Goal: Information Seeking & Learning: Learn about a topic

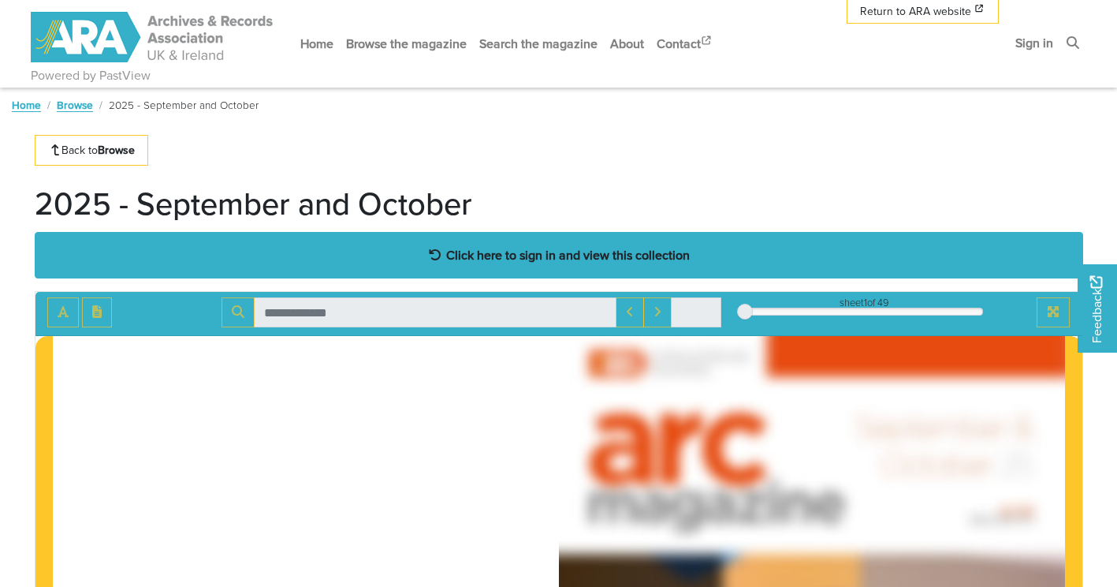
click at [497, 254] on strong "Click here to sign in and view this collection" at bounding box center [568, 254] width 244 height 17
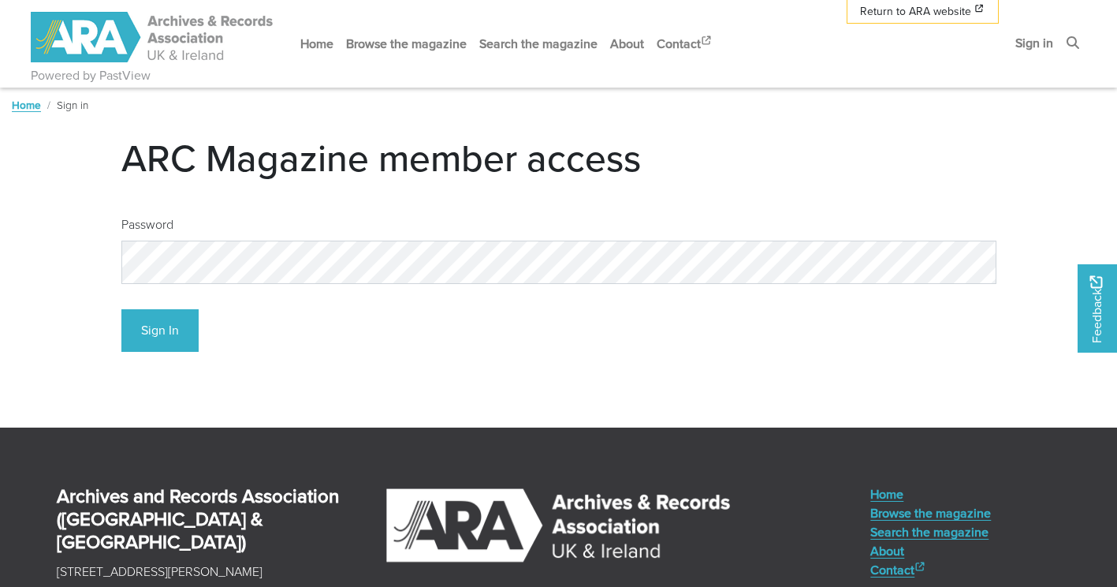
click at [333, 178] on h1 "ARC Magazine member access" at bounding box center [558, 158] width 875 height 46
click at [148, 340] on button "Sign In" at bounding box center [159, 330] width 77 height 43
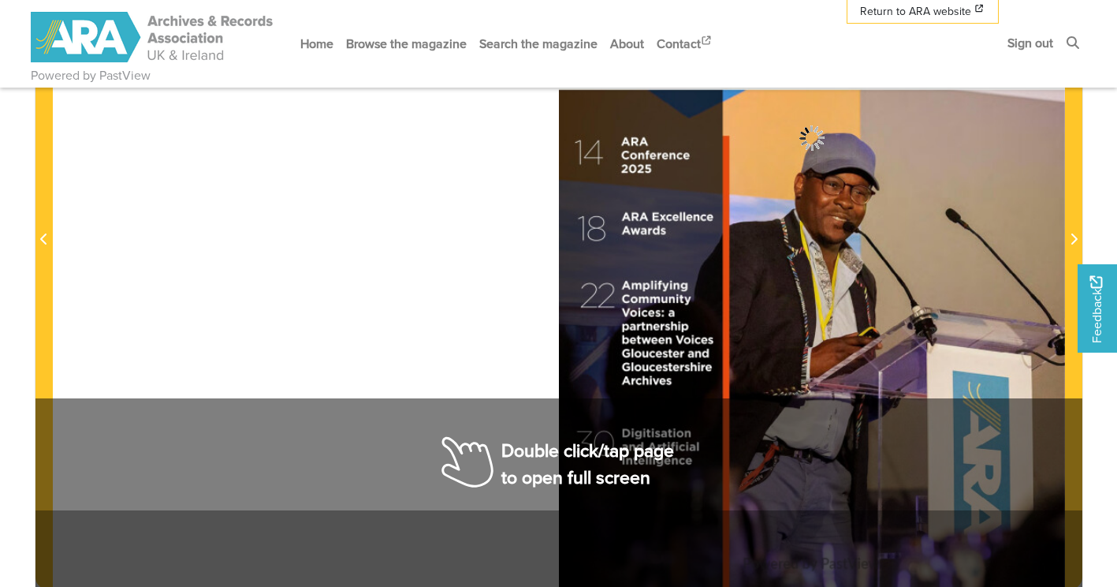
scroll to position [473, 0]
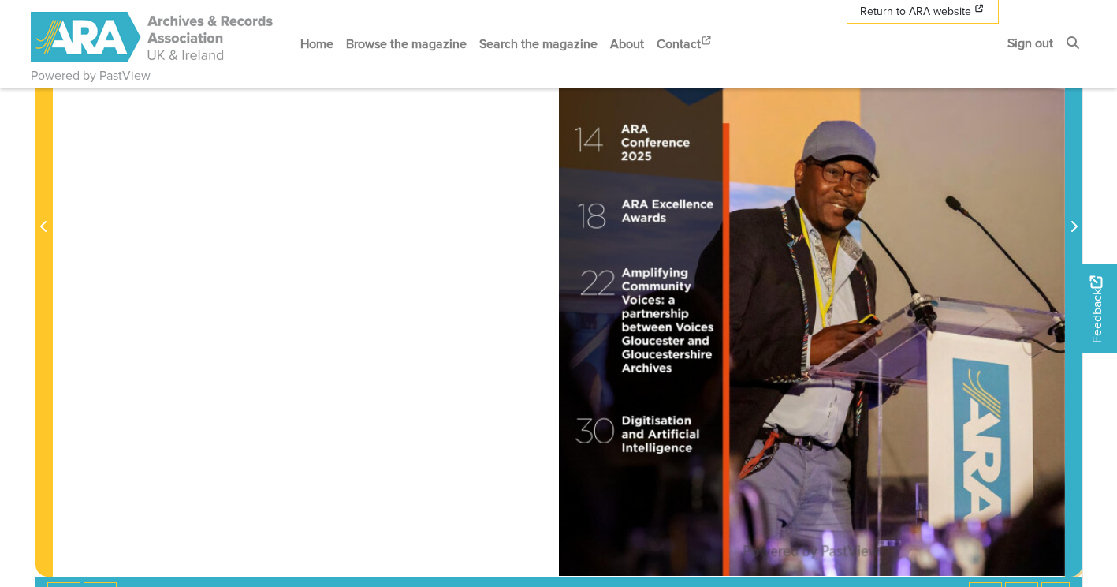
click at [1072, 210] on span "Next Page" at bounding box center [1074, 217] width 16 height 714
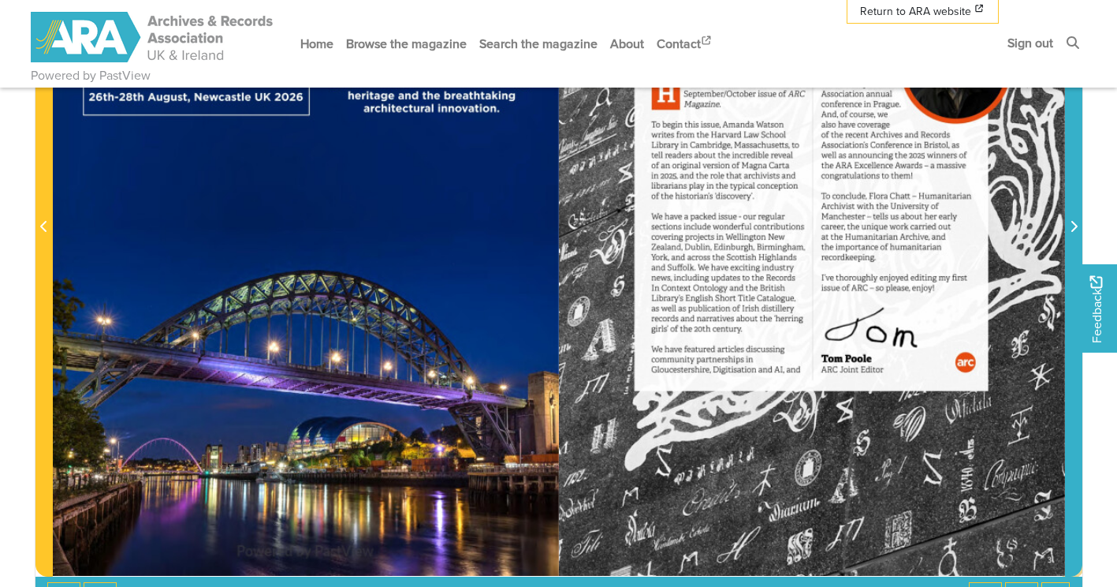
click at [1078, 230] on span "Next Page" at bounding box center [1074, 227] width 16 height 19
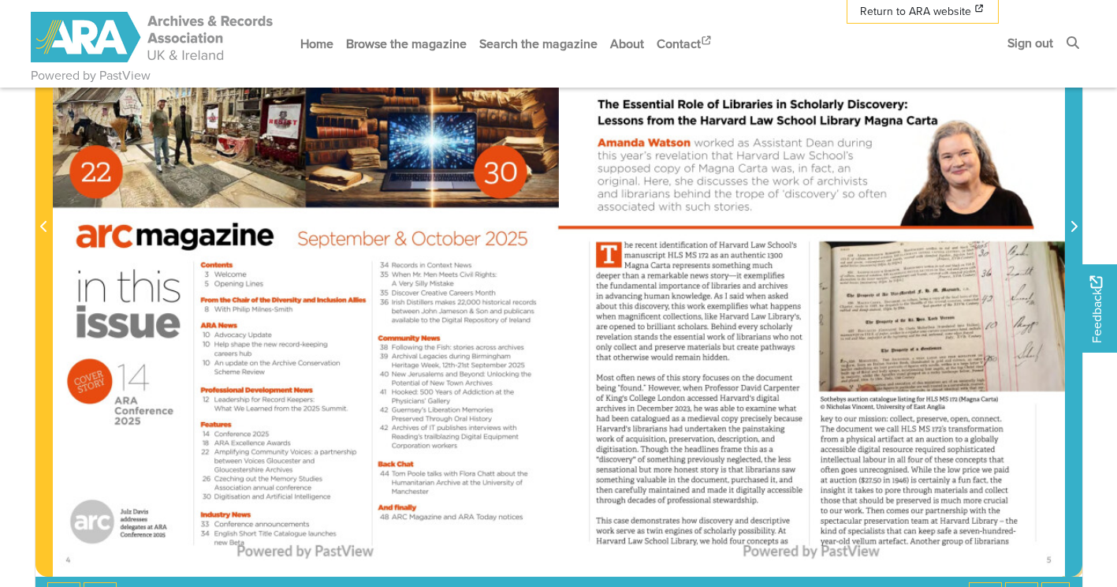
click at [1079, 222] on span "Next Page" at bounding box center [1074, 227] width 16 height 19
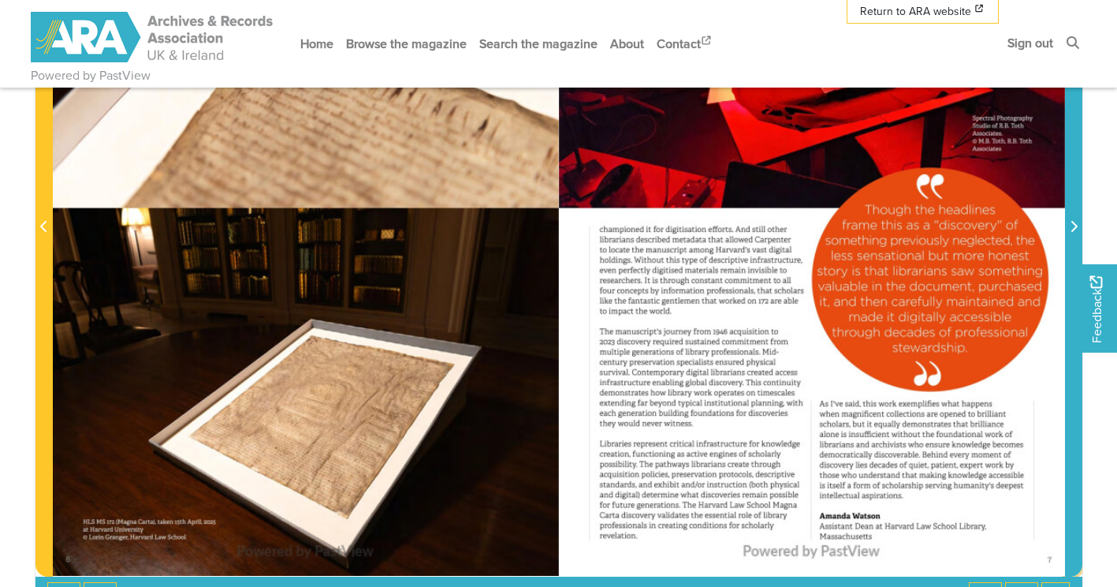
click at [1073, 225] on icon "Next Page" at bounding box center [1074, 226] width 8 height 13
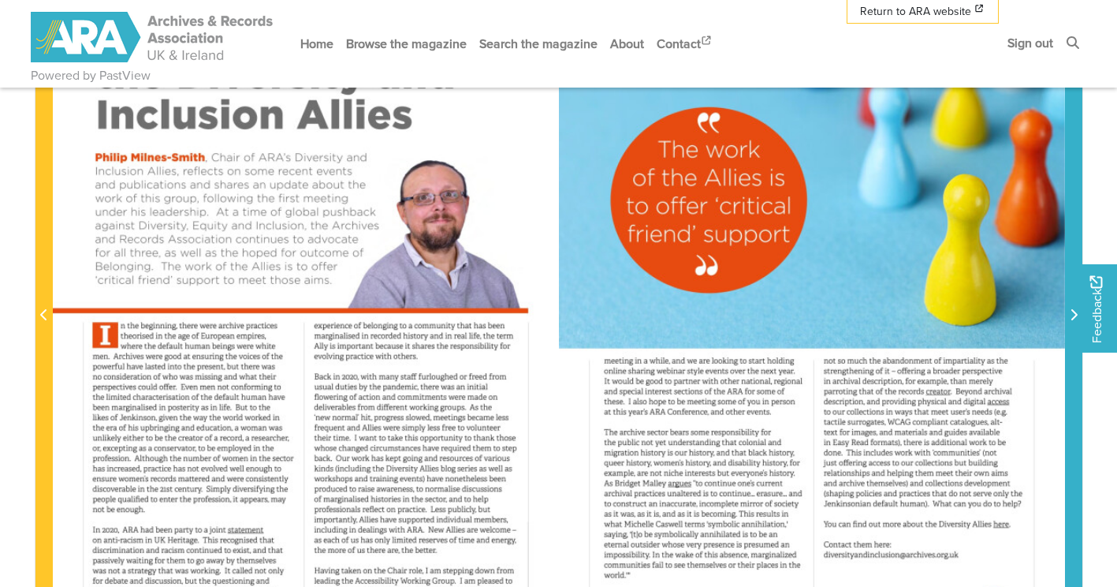
scroll to position [552, 0]
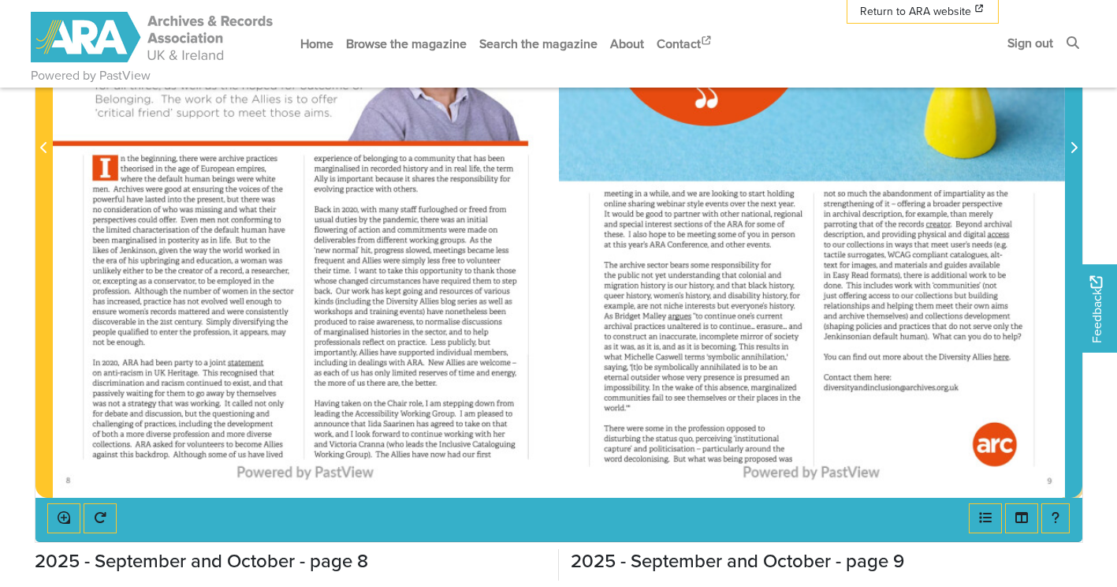
click at [1072, 166] on span "Next Page" at bounding box center [1074, 139] width 16 height 714
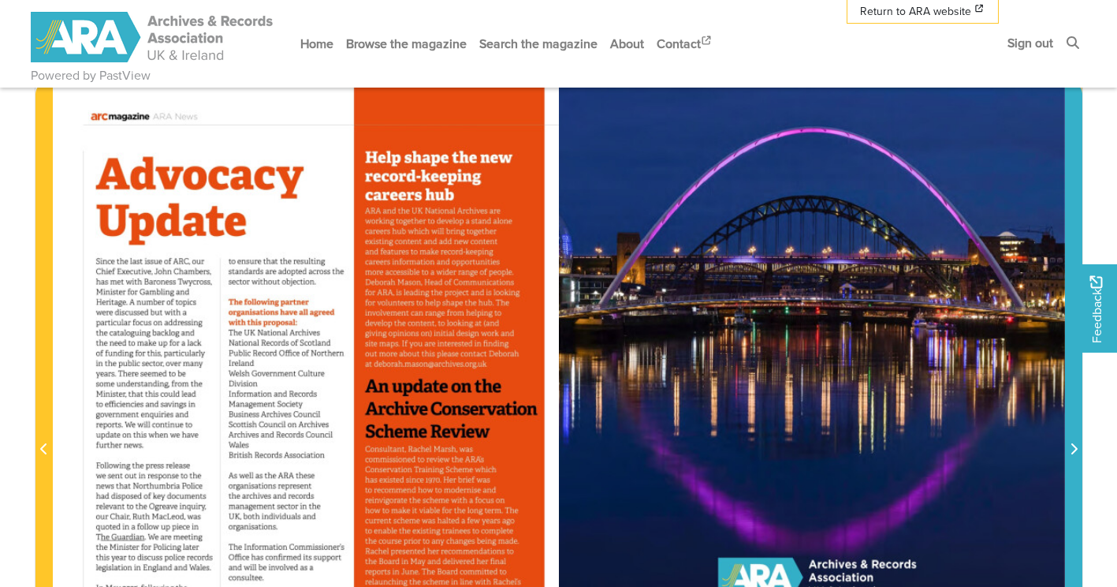
scroll to position [237, 0]
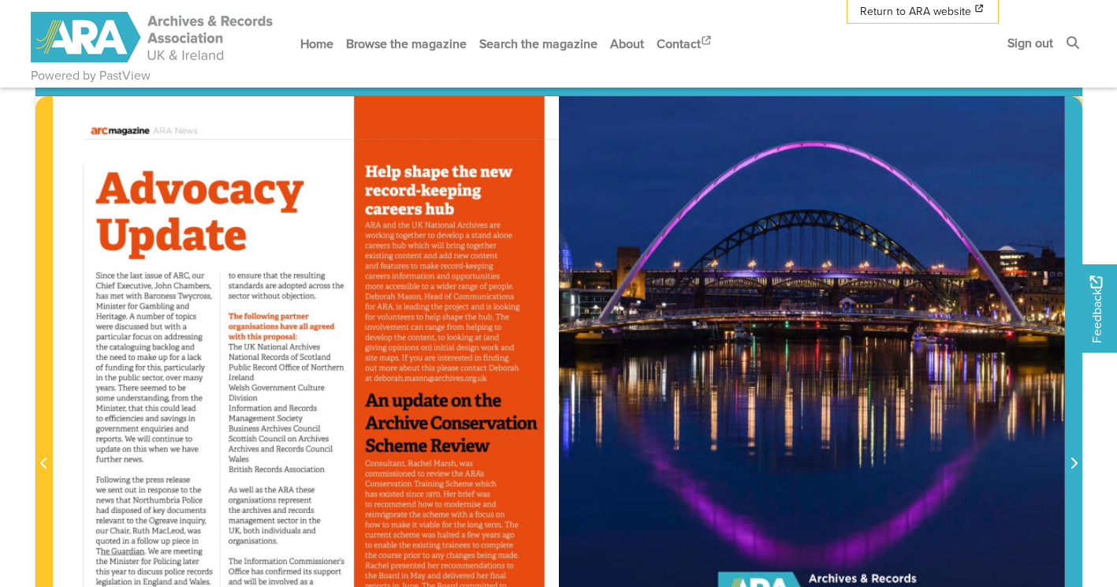
click at [1067, 441] on span "Next Page" at bounding box center [1074, 454] width 16 height 714
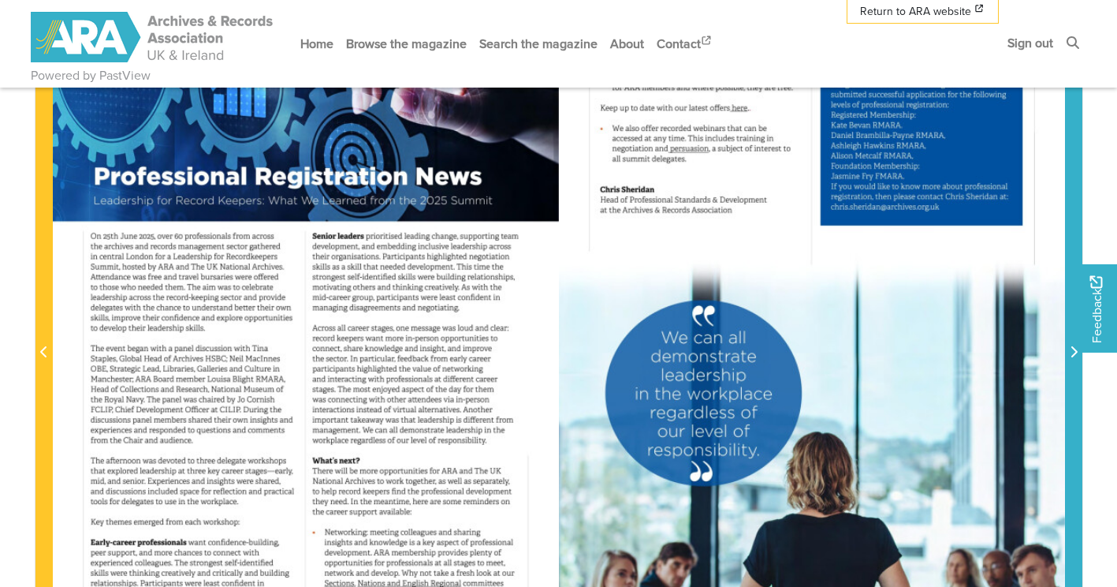
scroll to position [237, 0]
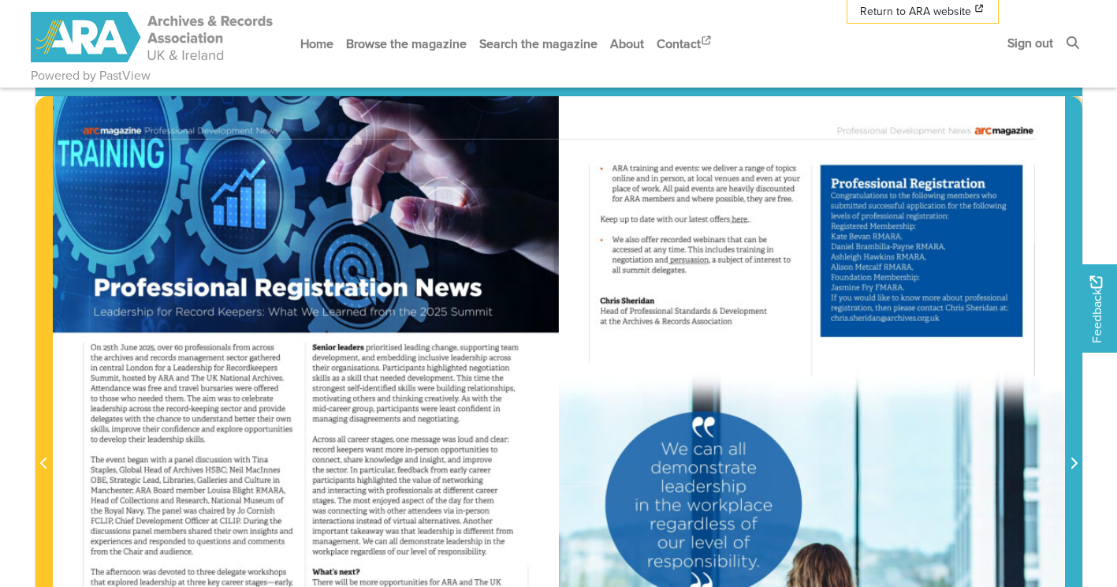
click at [1074, 466] on icon "Next Page" at bounding box center [1074, 462] width 6 height 11
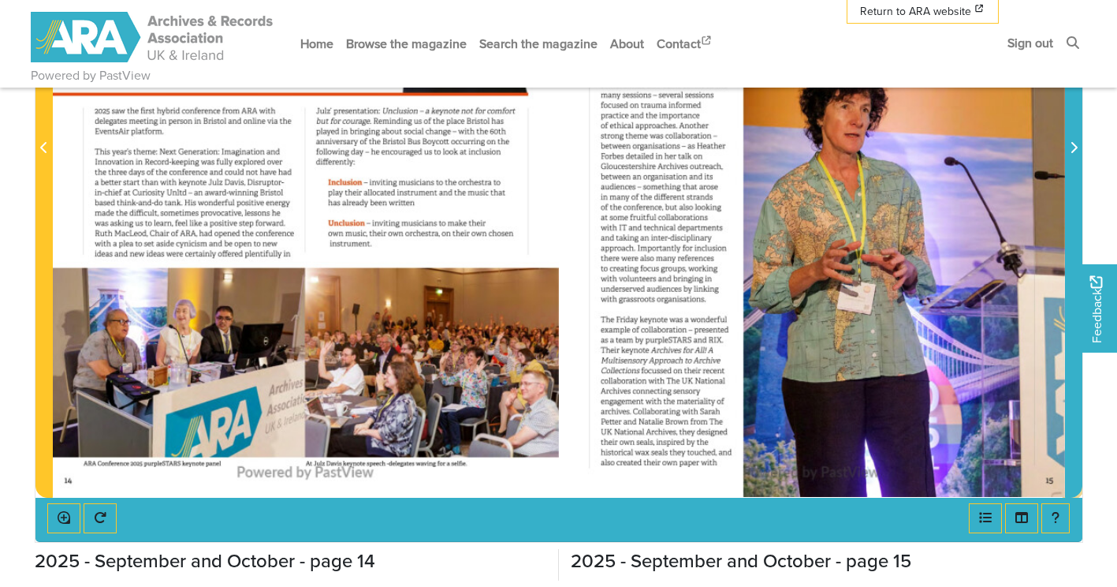
scroll to position [473, 0]
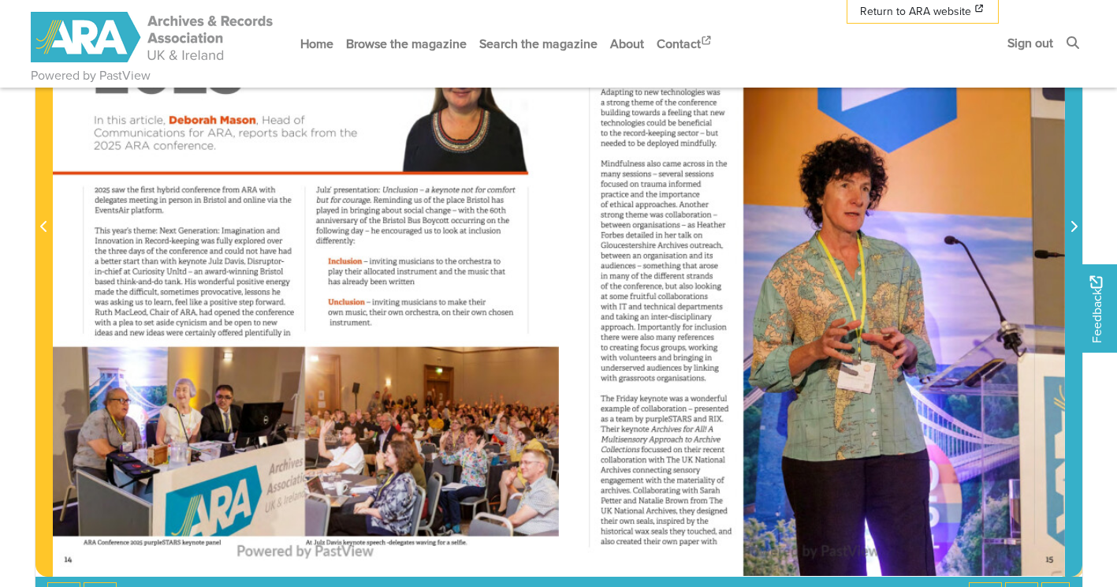
click at [1075, 229] on icon "Next Page" at bounding box center [1074, 226] width 6 height 11
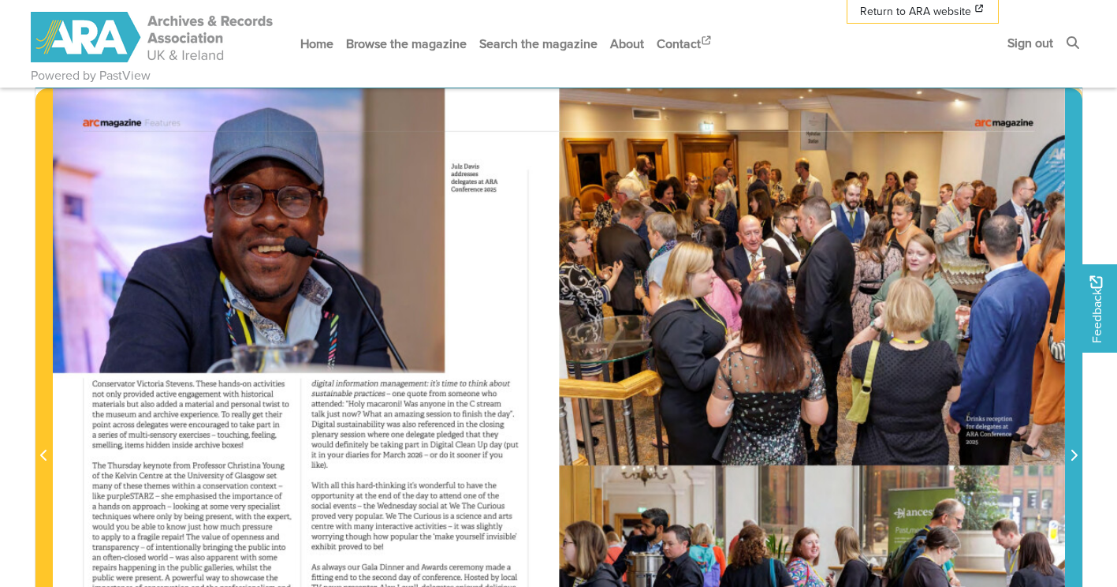
scroll to position [237, 0]
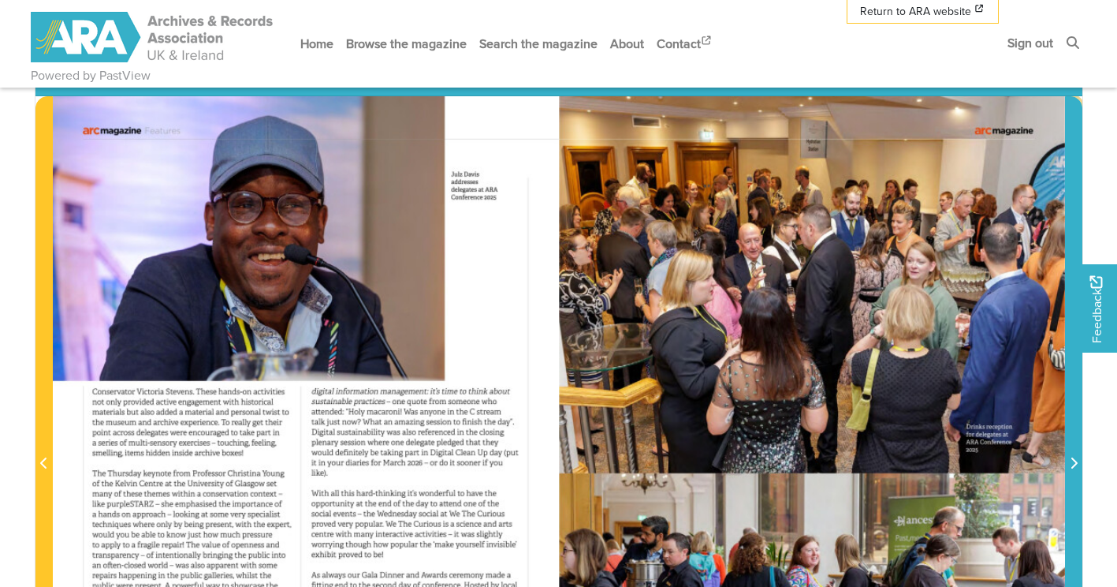
click at [1073, 419] on span "Next Page" at bounding box center [1074, 454] width 16 height 714
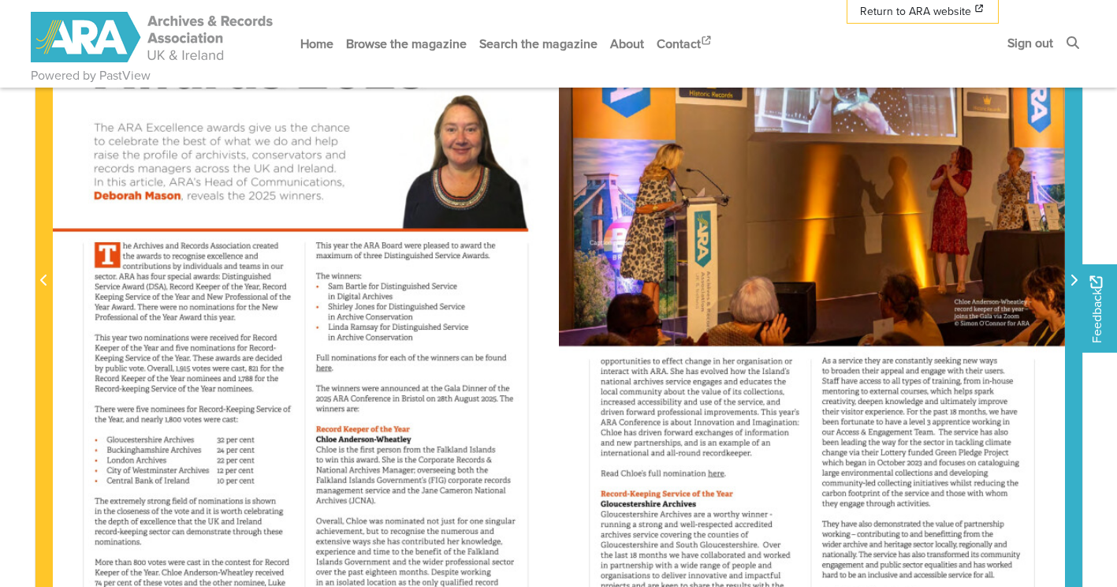
scroll to position [394, 0]
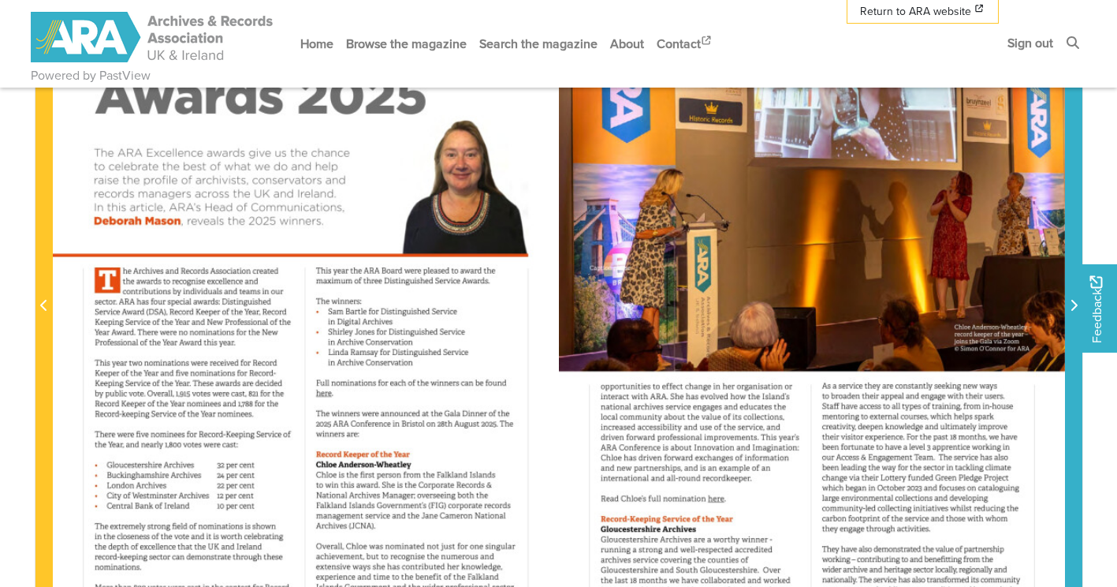
click at [1070, 295] on span "Next Page" at bounding box center [1074, 296] width 16 height 714
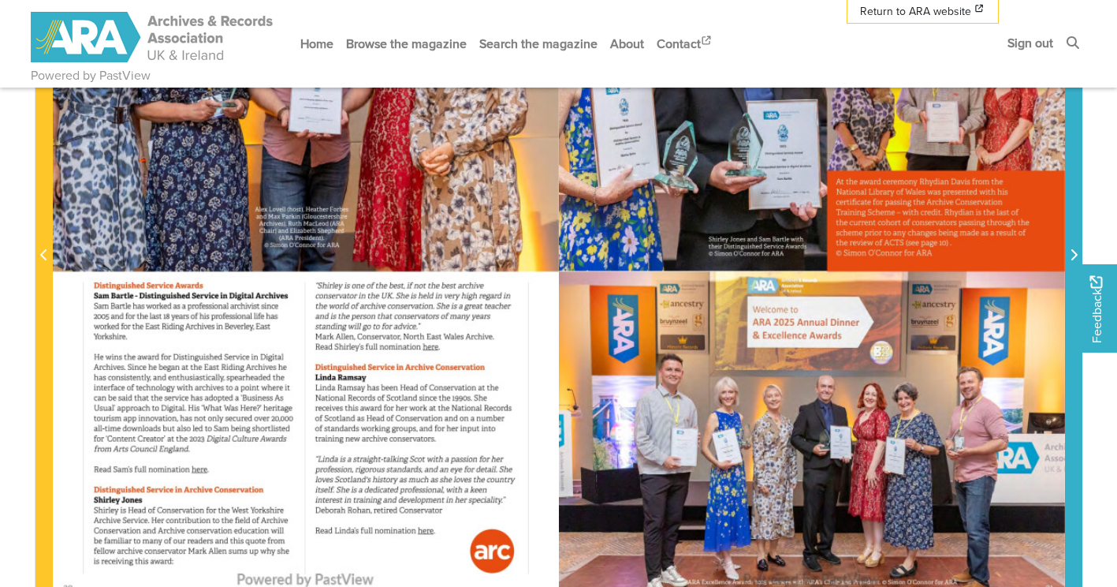
scroll to position [394, 0]
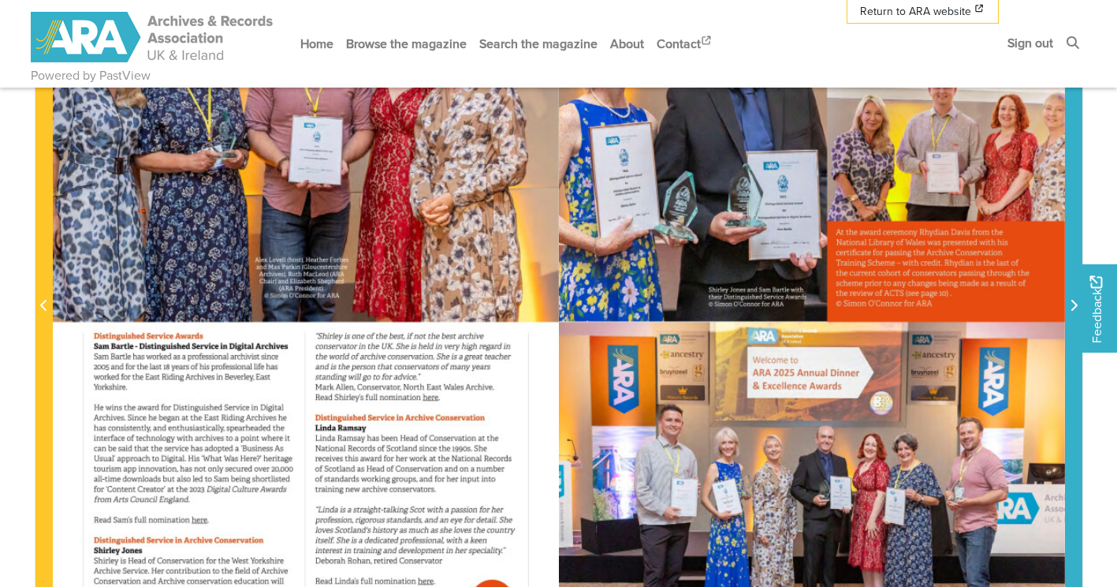
click at [1072, 297] on span "Next Page" at bounding box center [1074, 305] width 16 height 19
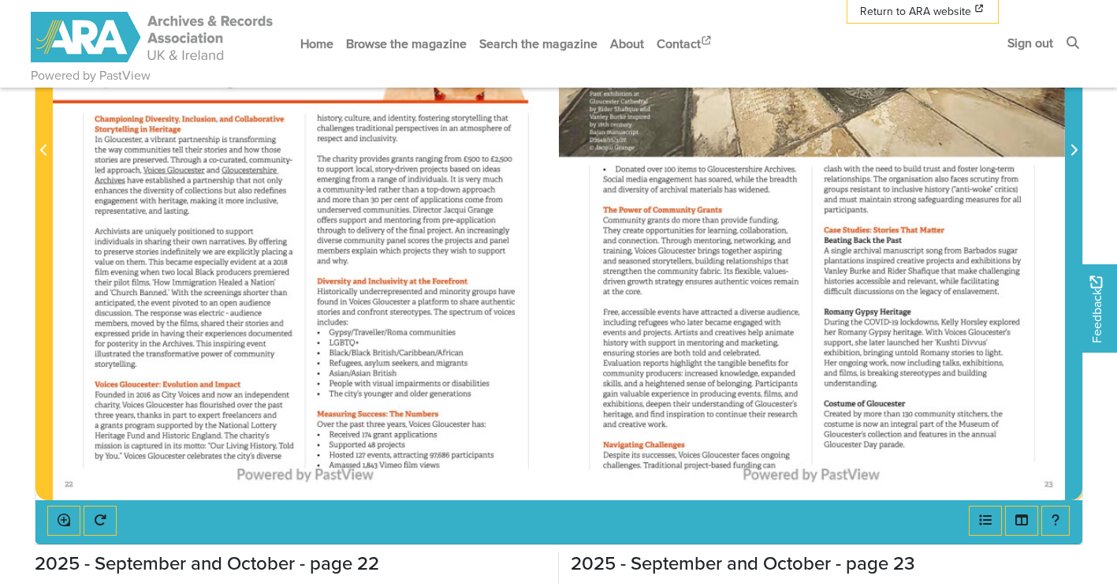
scroll to position [552, 0]
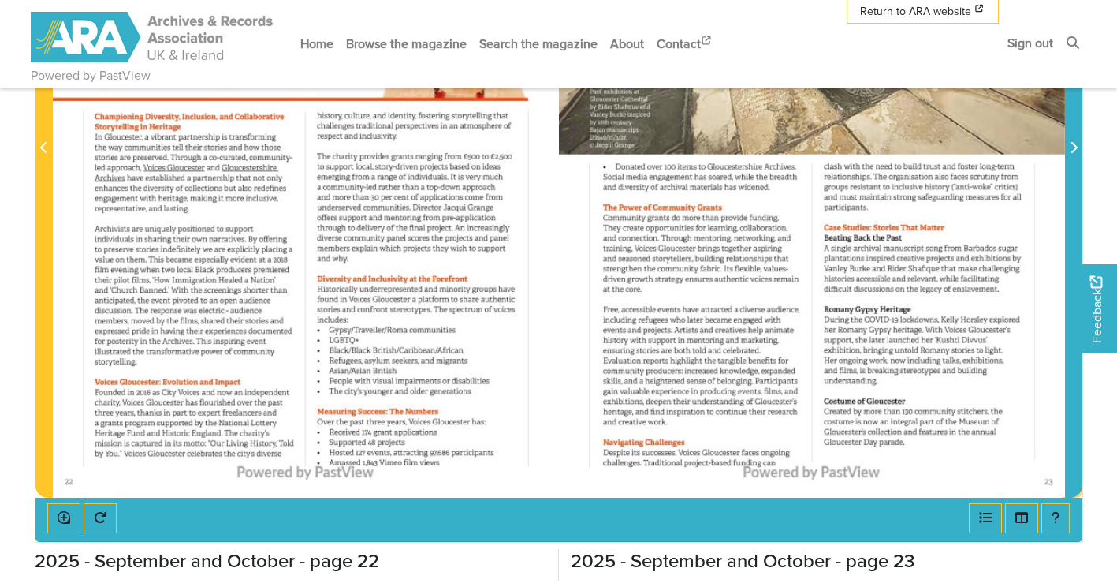
click at [1076, 141] on icon "Next Page" at bounding box center [1074, 147] width 8 height 13
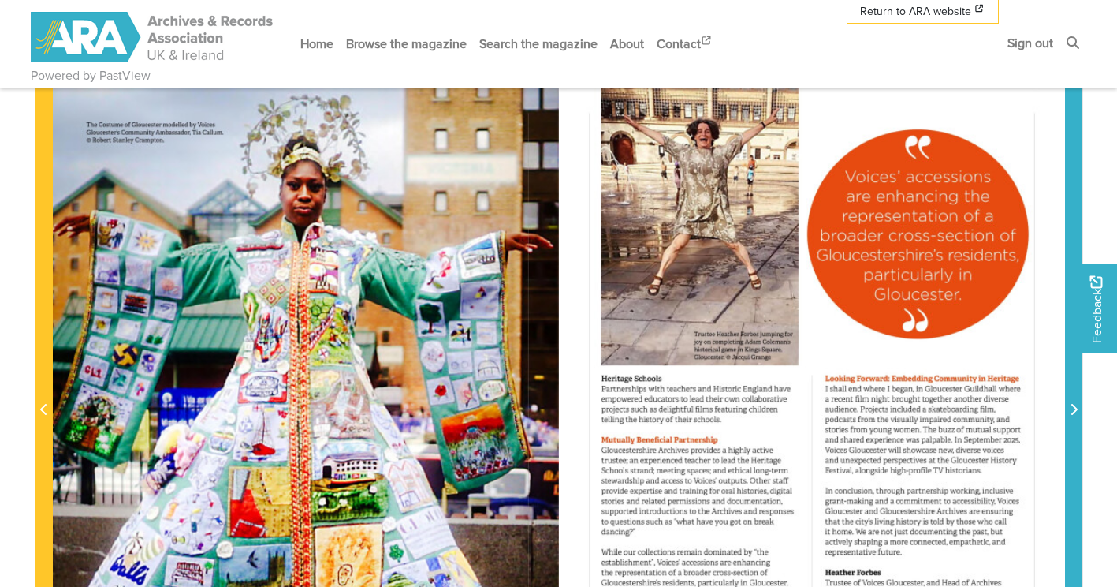
scroll to position [315, 0]
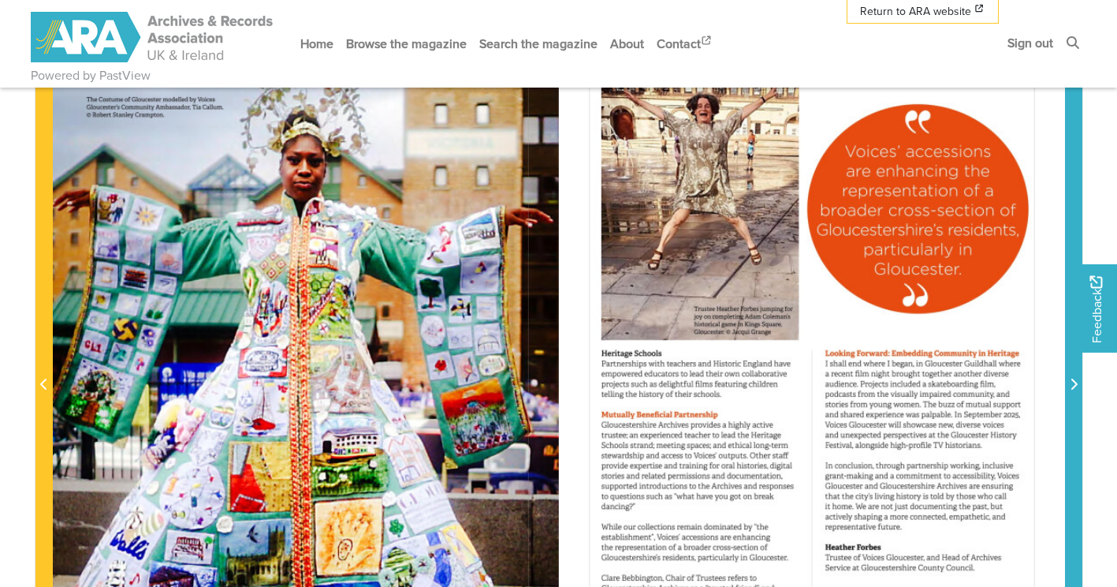
click at [1075, 382] on icon "Next Page" at bounding box center [1074, 383] width 6 height 11
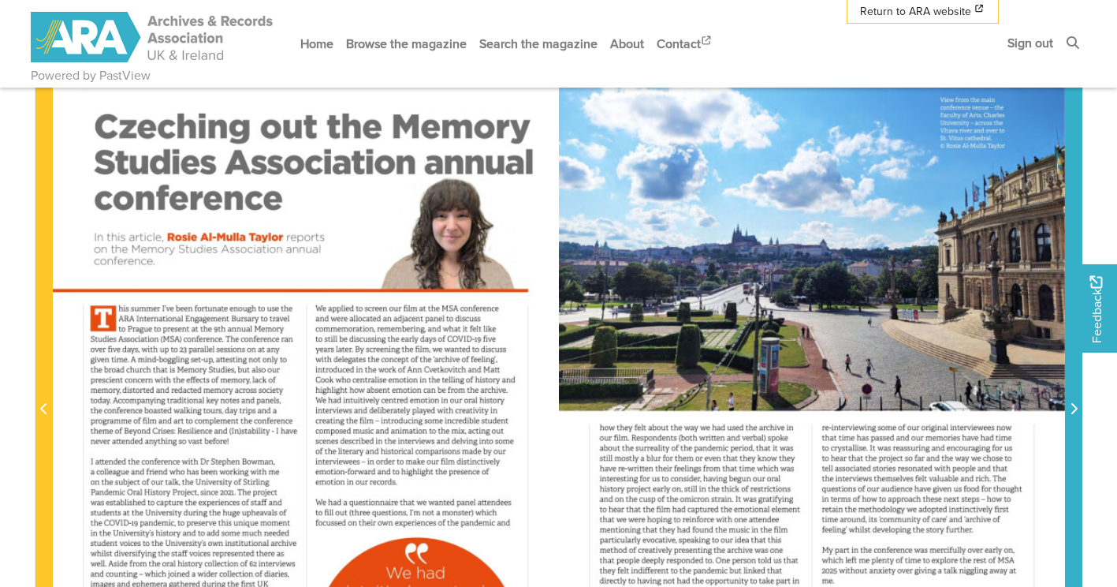
scroll to position [315, 0]
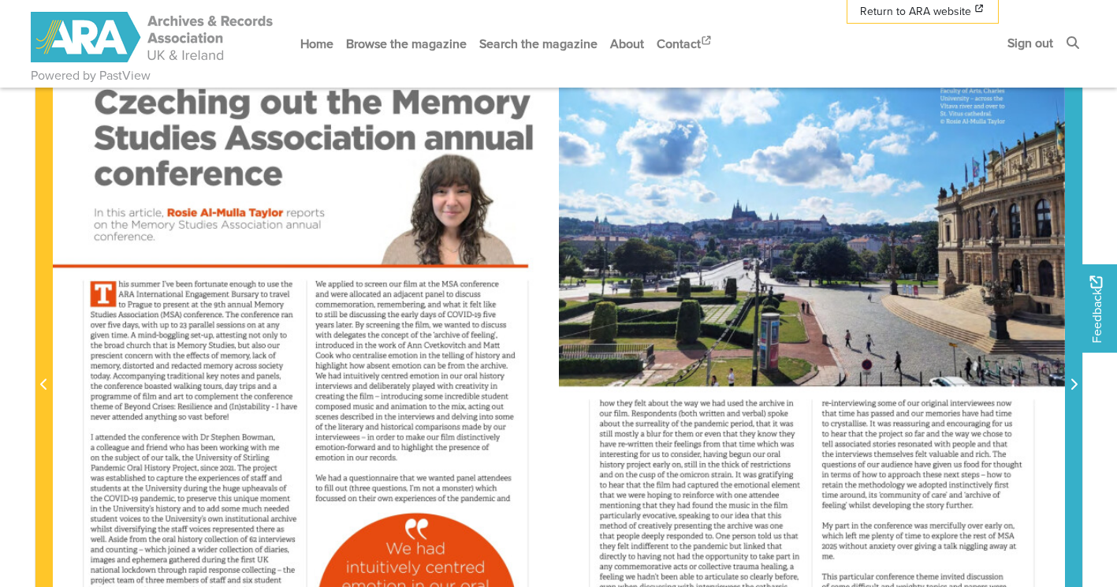
click at [1075, 388] on icon "Next Page" at bounding box center [1074, 384] width 8 height 13
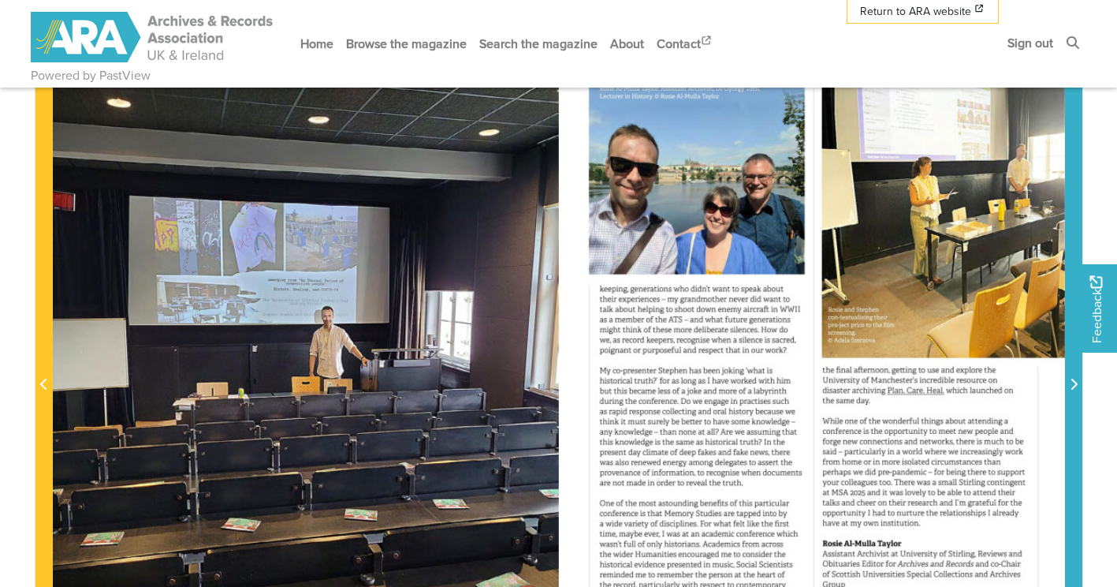
scroll to position [237, 0]
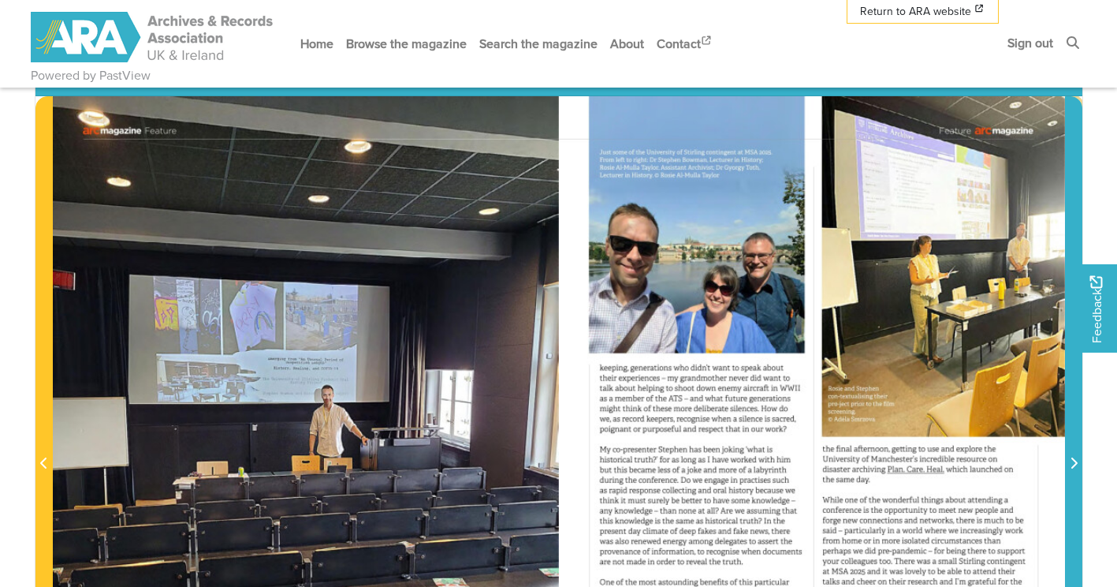
click at [1072, 460] on icon "Next Page" at bounding box center [1074, 462] width 6 height 11
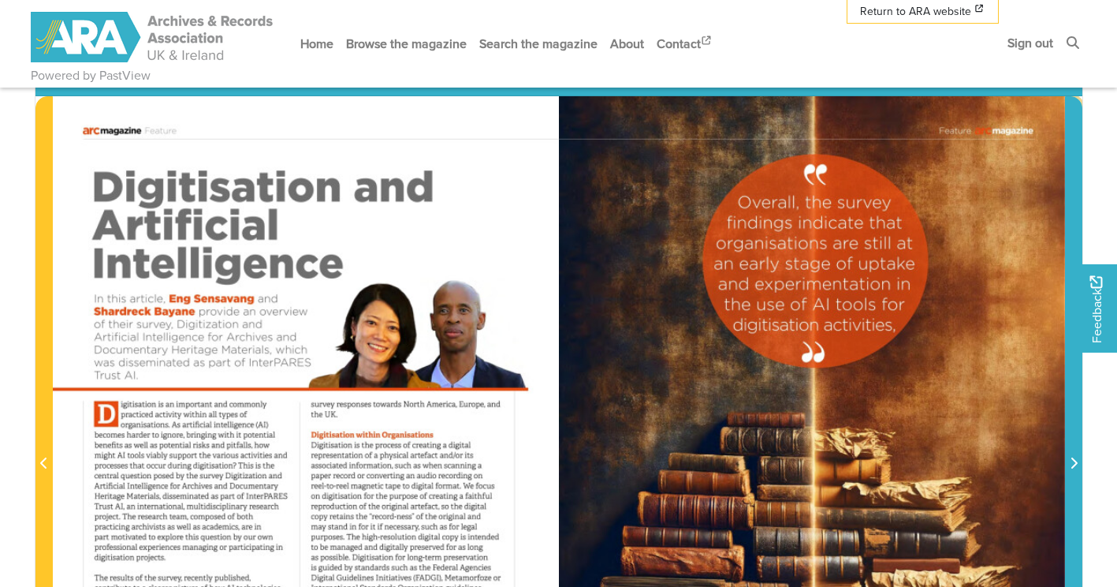
click at [1075, 460] on icon "Next Page" at bounding box center [1074, 462] width 8 height 13
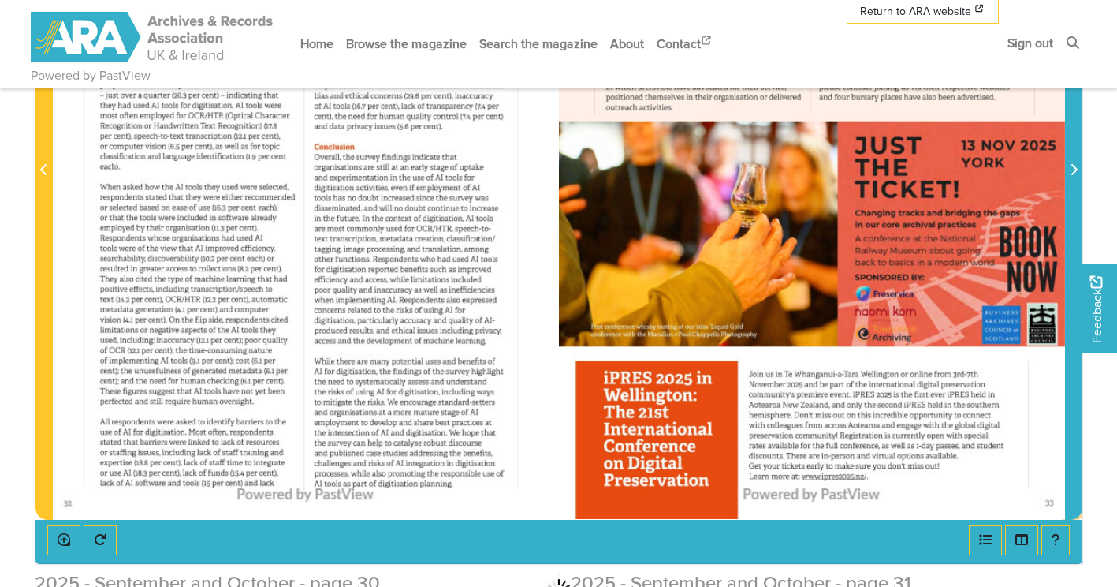
scroll to position [394, 0]
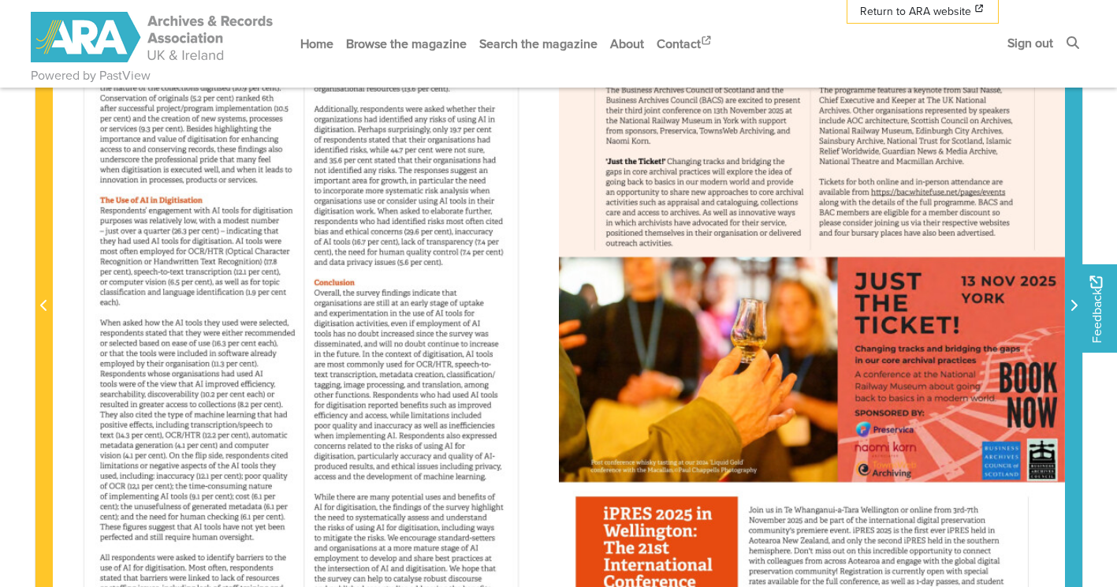
click at [1074, 298] on span "Next Page" at bounding box center [1074, 305] width 16 height 19
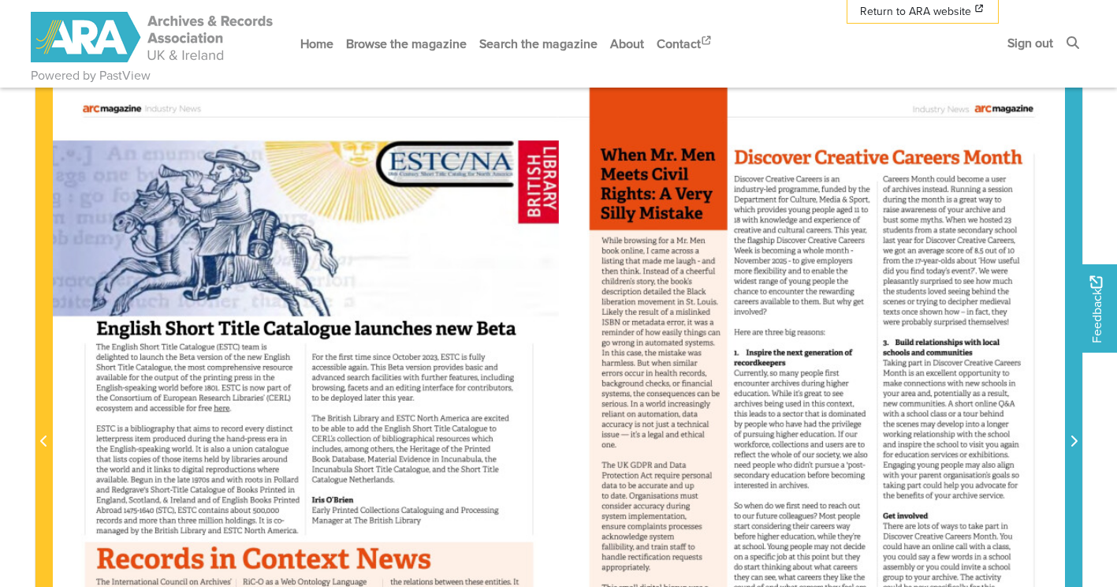
scroll to position [315, 0]
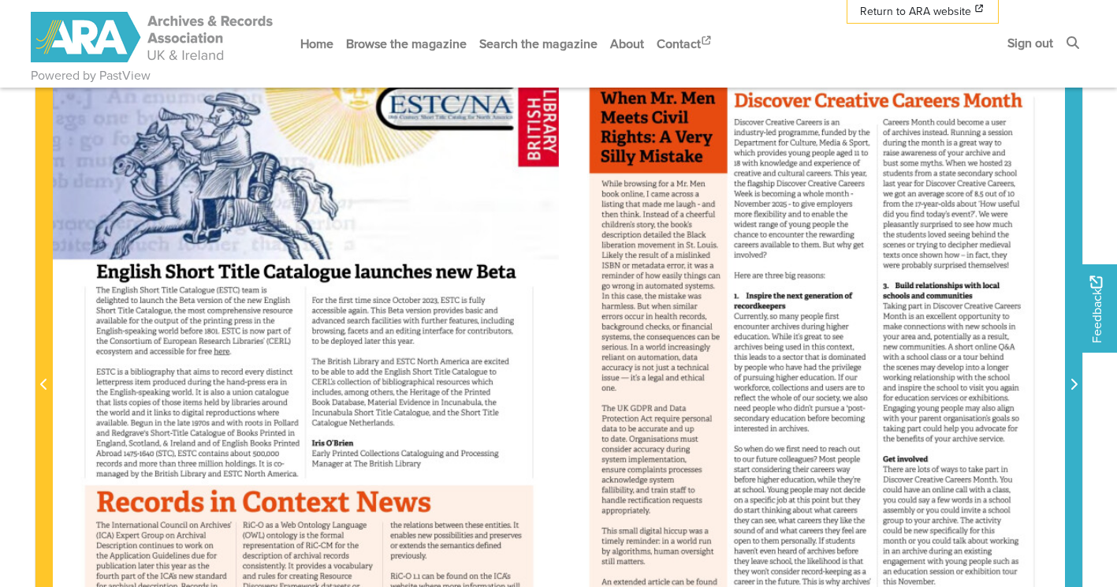
click at [1078, 390] on span "Next Page" at bounding box center [1074, 384] width 16 height 19
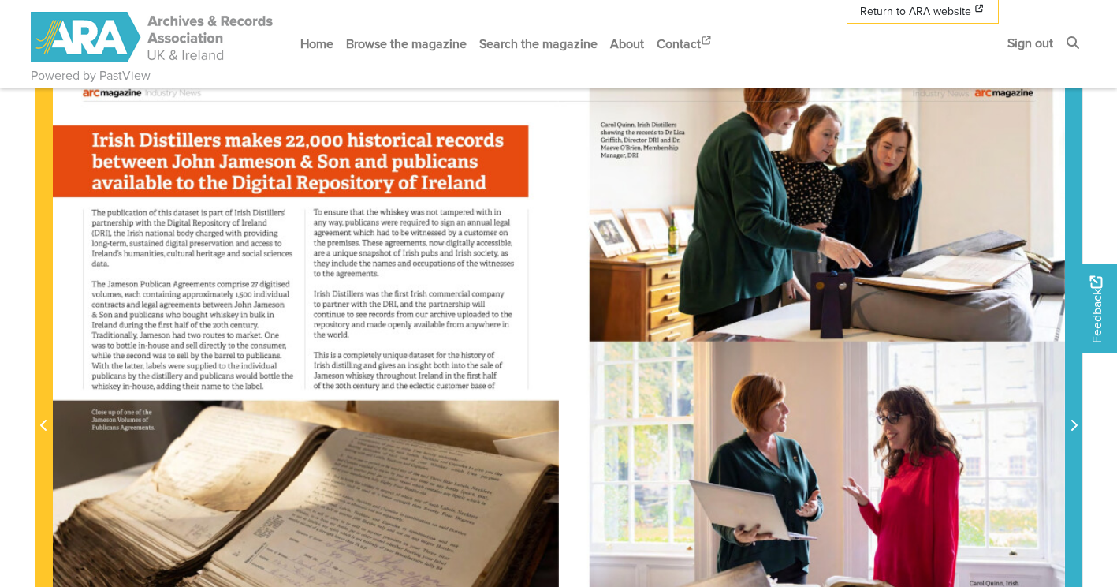
scroll to position [473, 0]
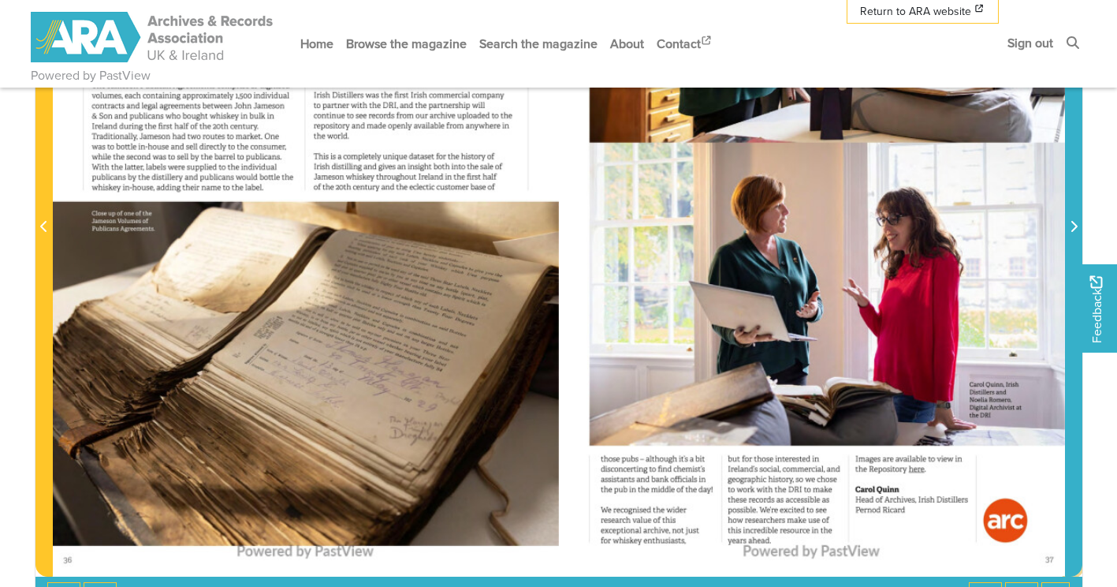
click at [1073, 237] on span "Next Page" at bounding box center [1074, 227] width 16 height 19
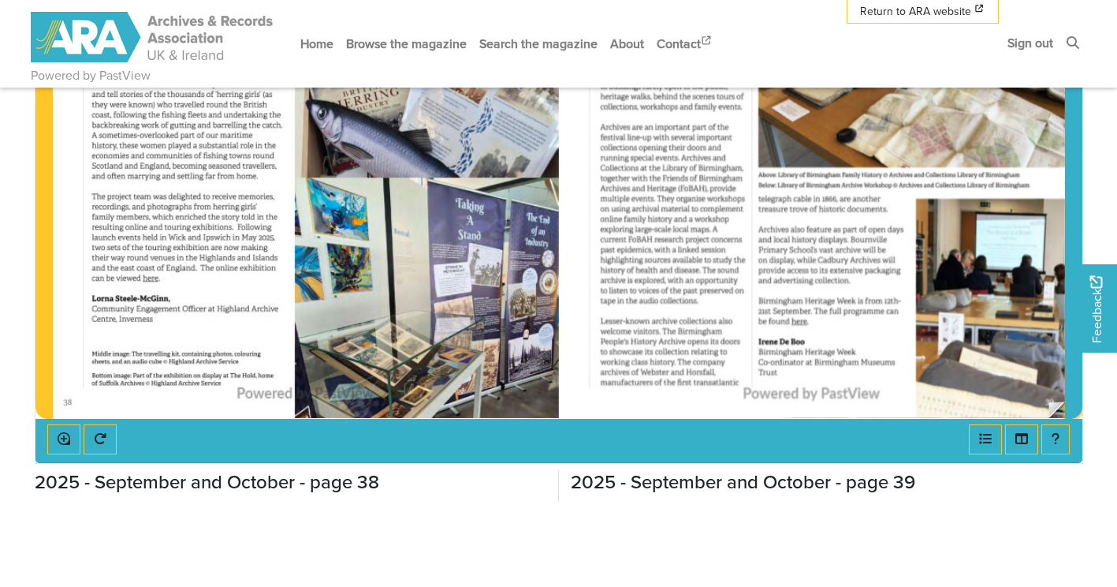
scroll to position [315, 0]
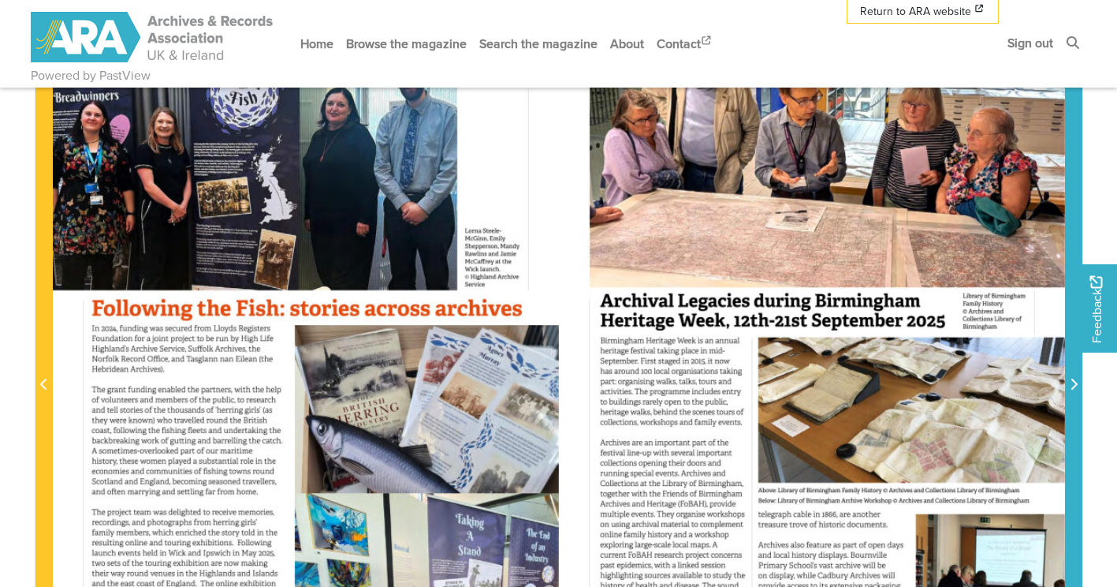
click at [1080, 385] on span "Next Page" at bounding box center [1074, 384] width 16 height 19
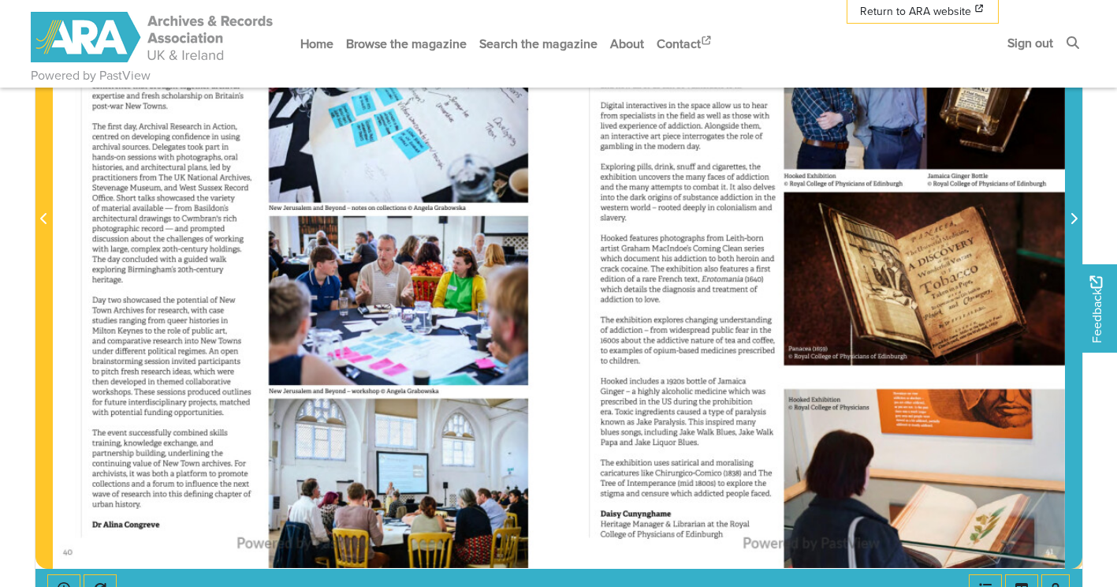
scroll to position [315, 0]
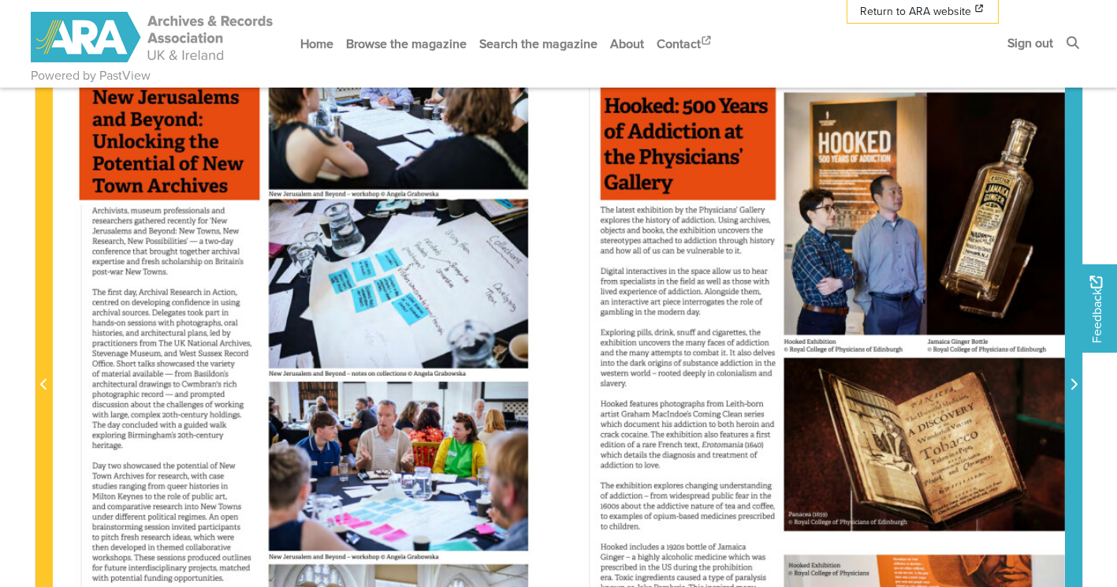
click at [1074, 386] on icon "Next Page" at bounding box center [1074, 384] width 8 height 13
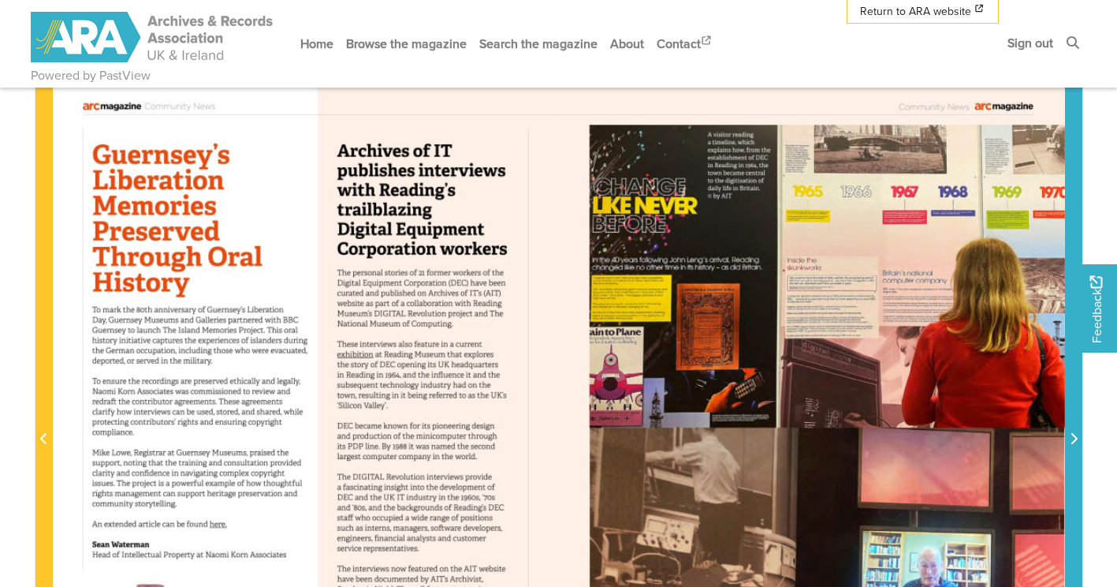
scroll to position [237, 0]
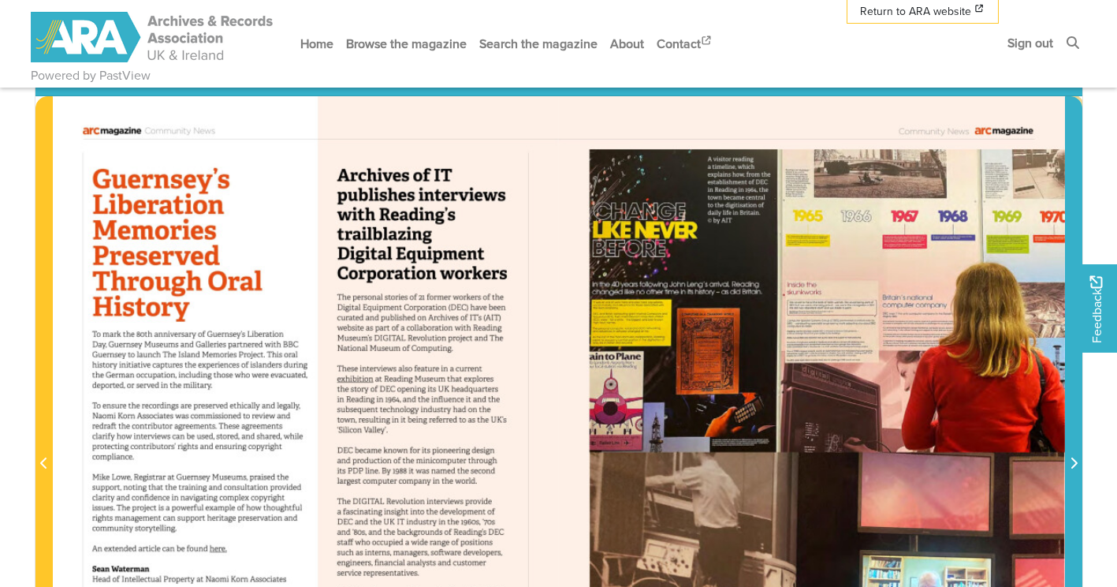
click at [1075, 464] on icon "Next Page" at bounding box center [1074, 462] width 6 height 11
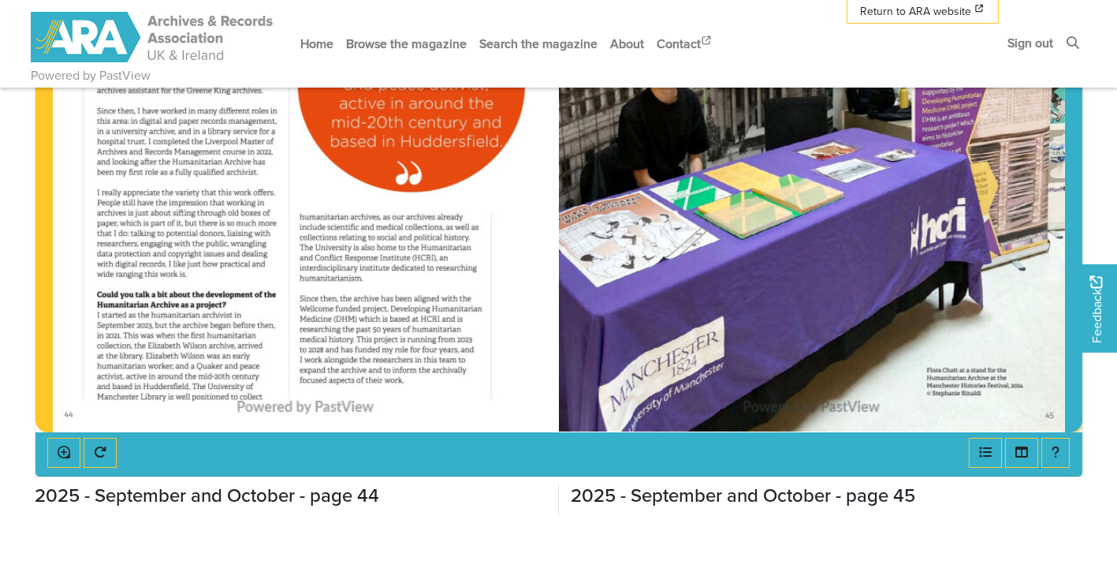
scroll to position [394, 0]
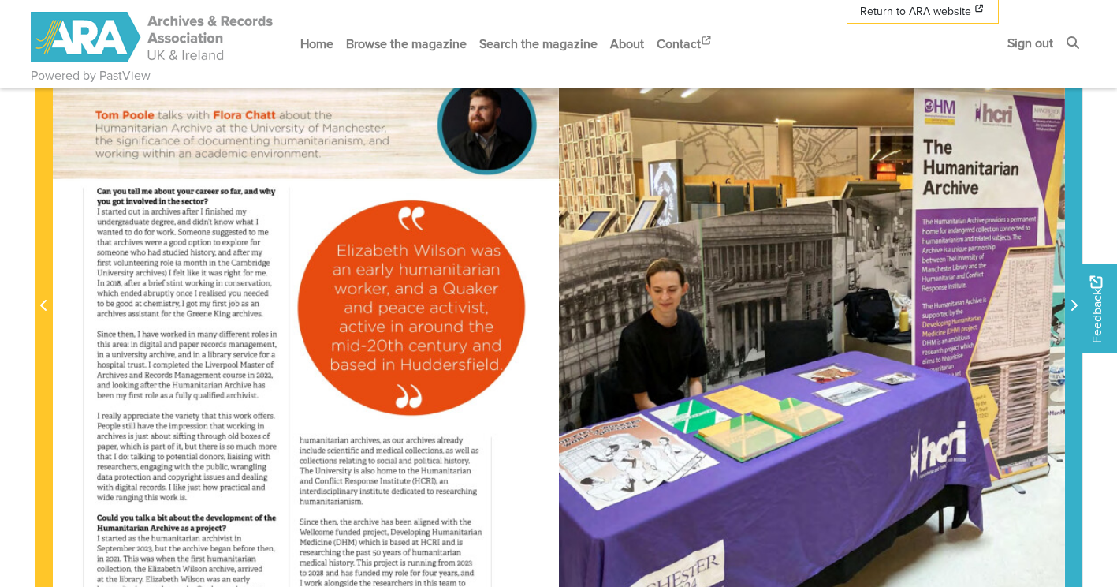
click at [1072, 396] on span "Next Page" at bounding box center [1074, 296] width 16 height 714
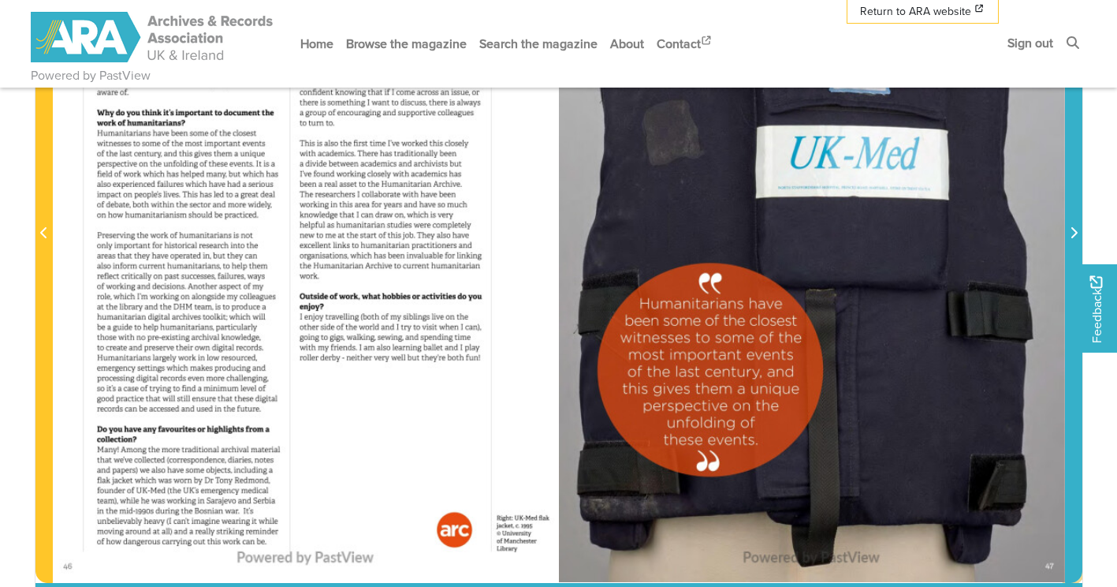
scroll to position [473, 0]
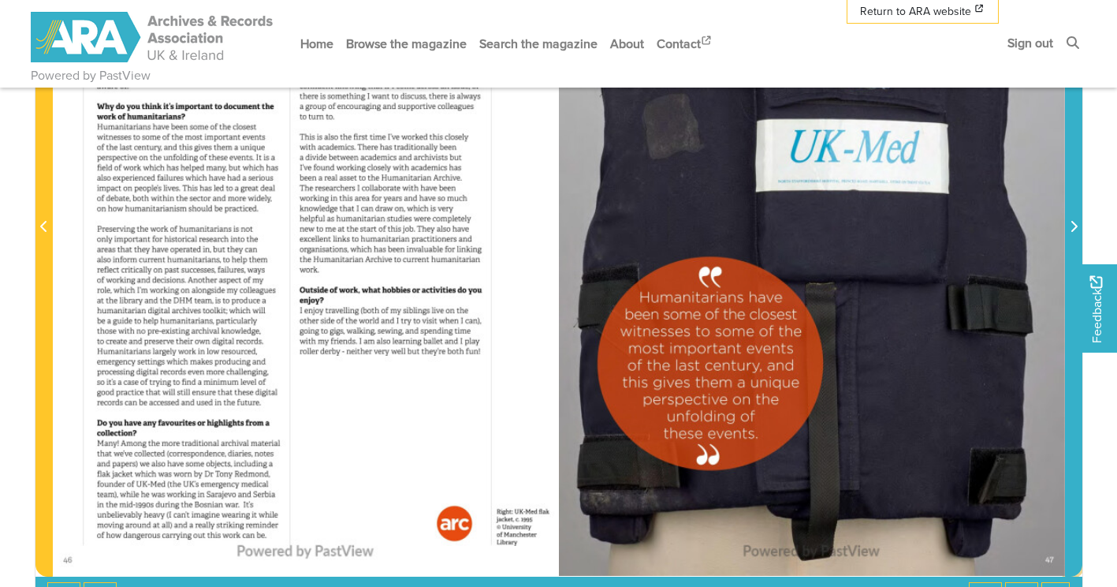
click at [1070, 428] on span "Next Page" at bounding box center [1074, 217] width 16 height 714
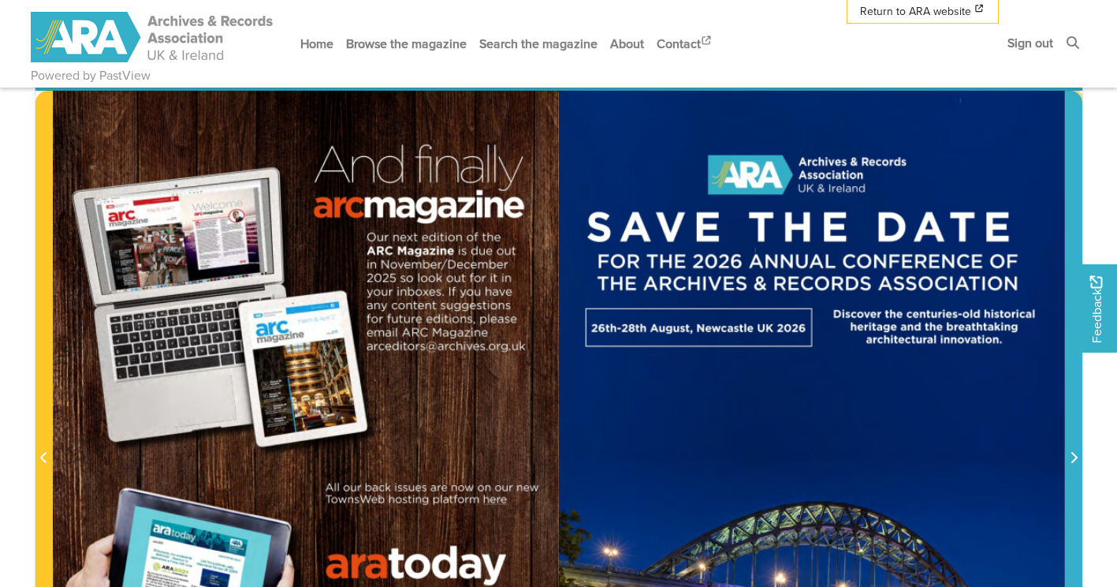
scroll to position [237, 0]
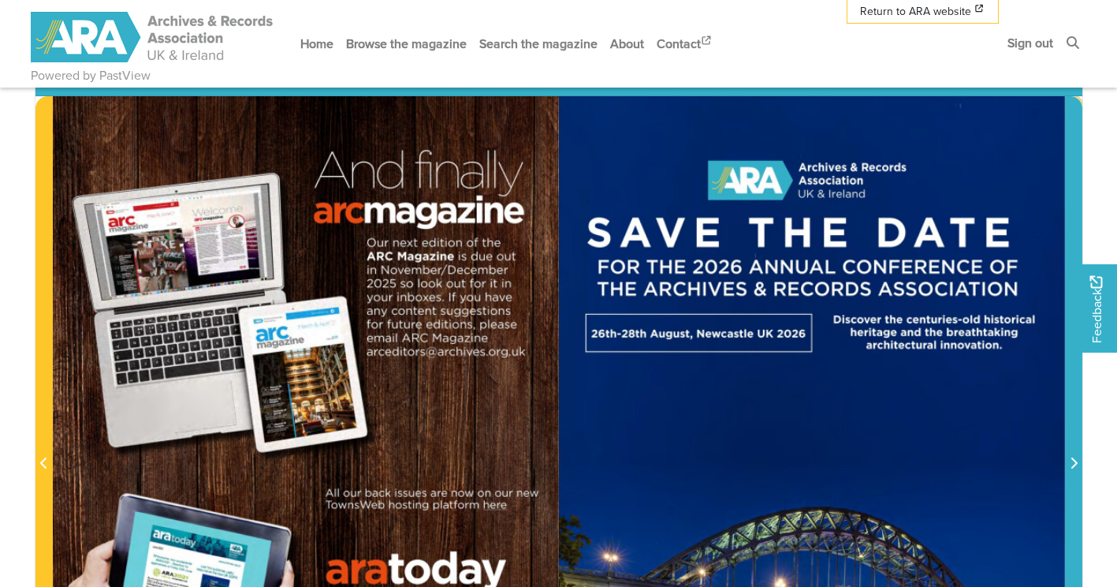
click at [1071, 465] on icon "Next Page" at bounding box center [1074, 462] width 8 height 13
